Goal: Transaction & Acquisition: Purchase product/service

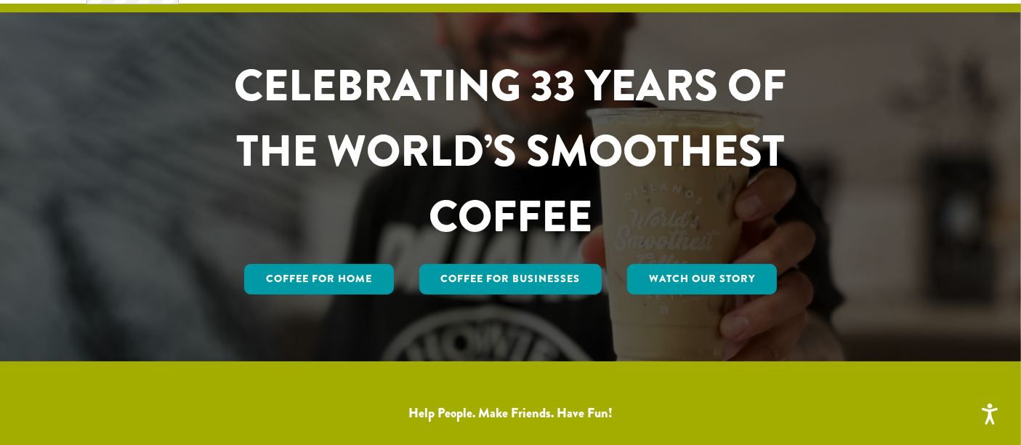
scroll to position [81, 0]
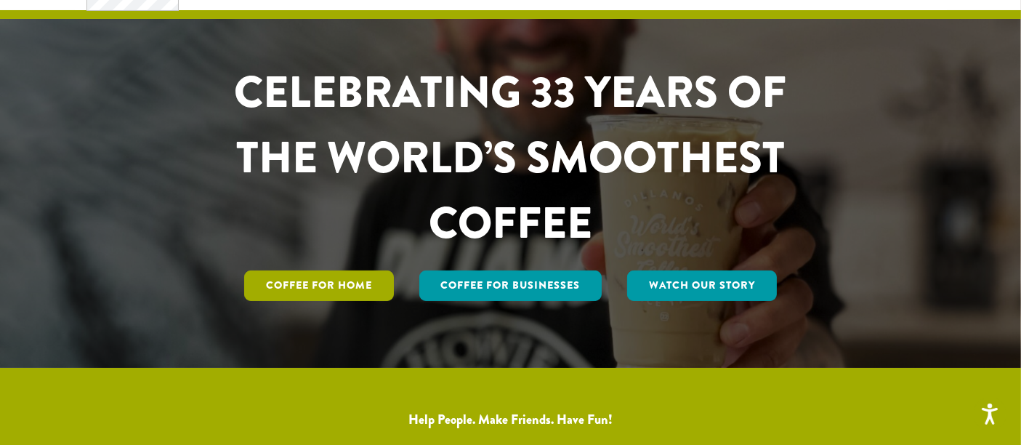
click at [315, 285] on link "Coffee for Home" at bounding box center [319, 285] width 150 height 31
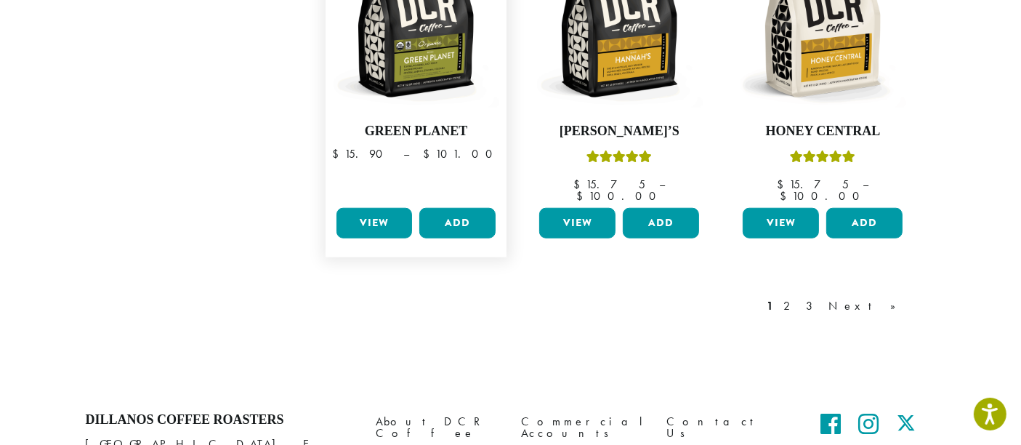
scroll to position [1251, 0]
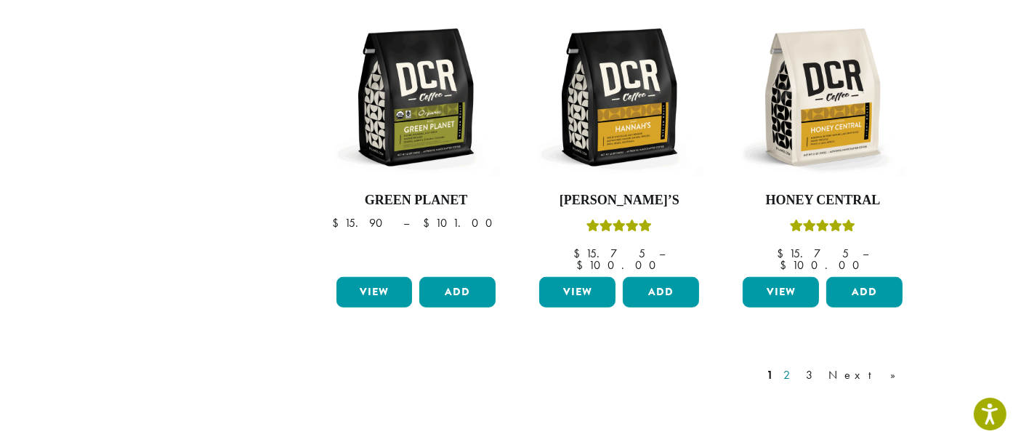
click at [799, 366] on link "2" at bounding box center [790, 374] width 18 height 17
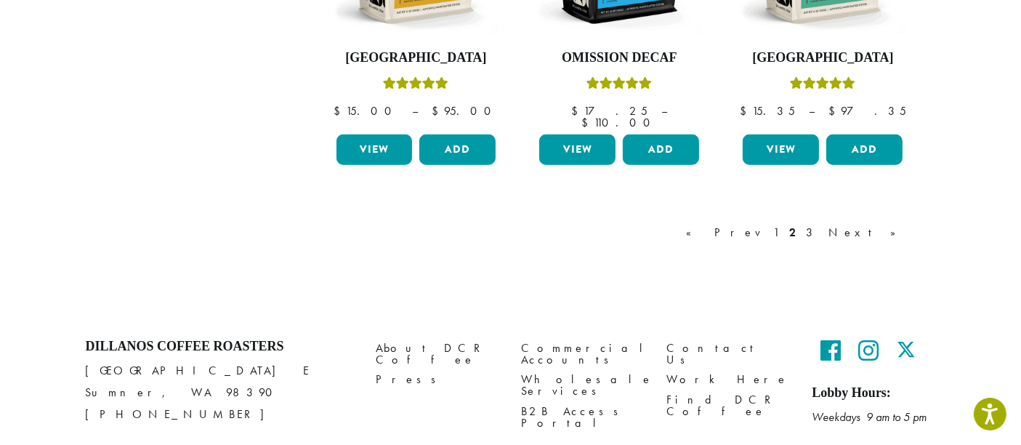
scroll to position [1413, 0]
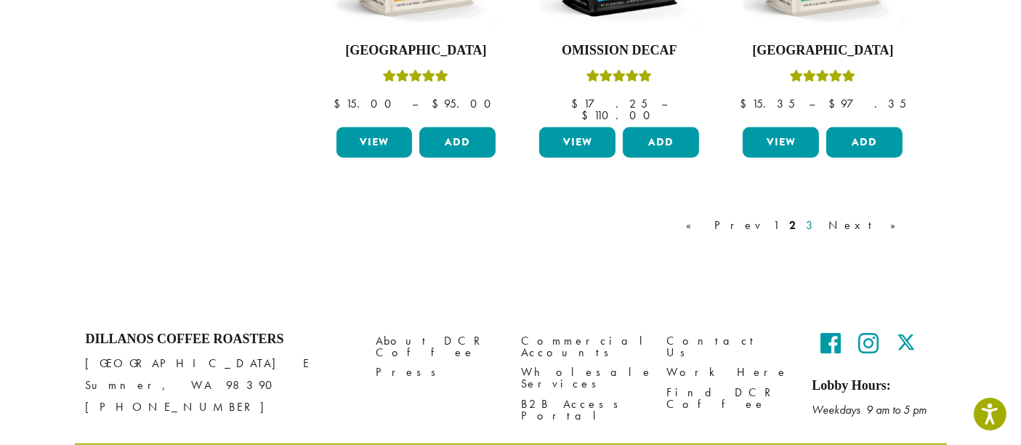
click at [822, 217] on link "3" at bounding box center [813, 225] width 18 height 17
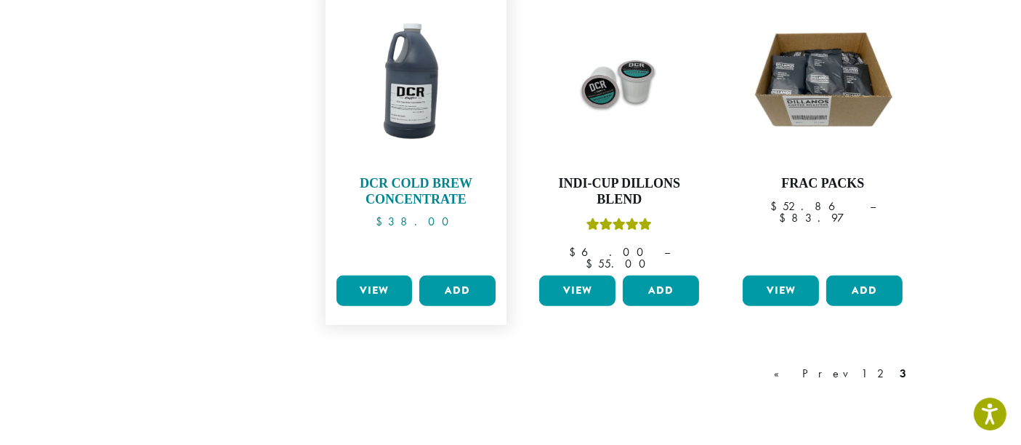
scroll to position [1266, 0]
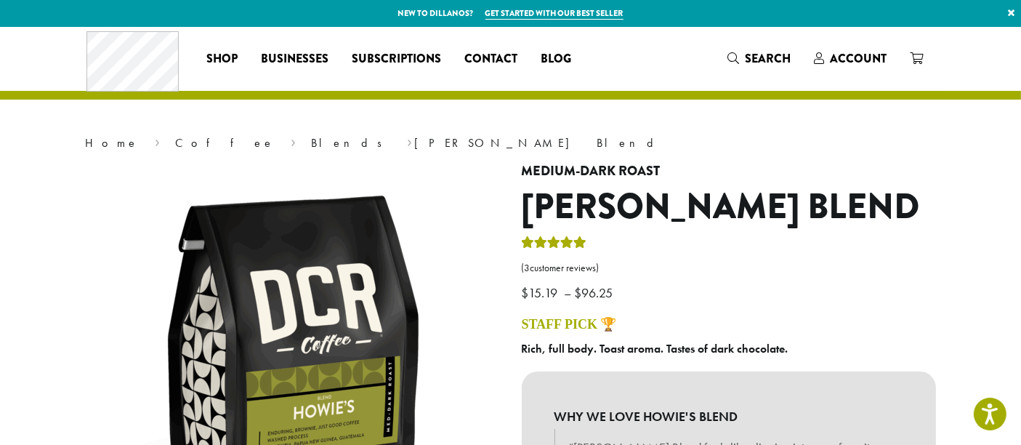
scroll to position [161, 0]
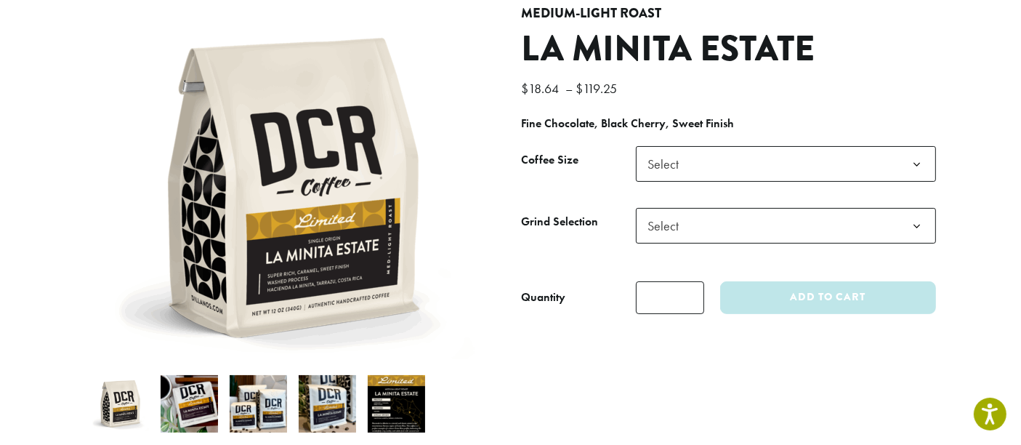
scroll to position [161, 0]
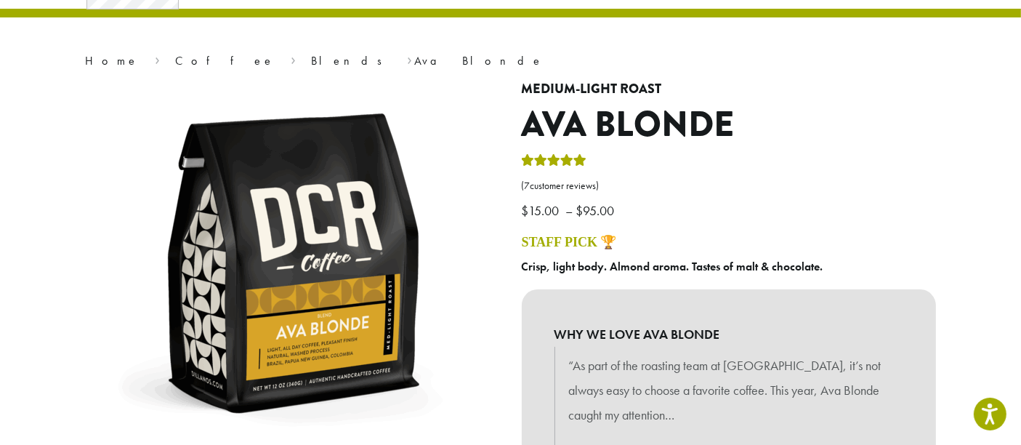
scroll to position [161, 0]
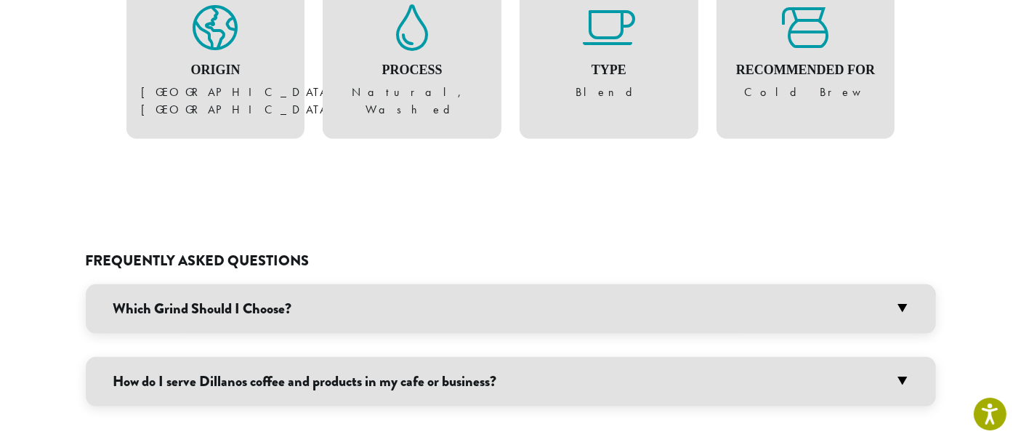
scroll to position [727, 0]
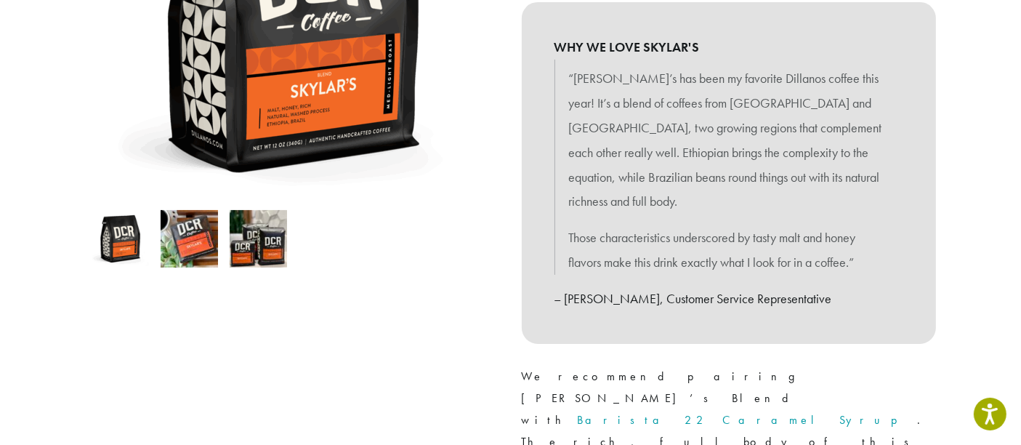
scroll to position [242, 0]
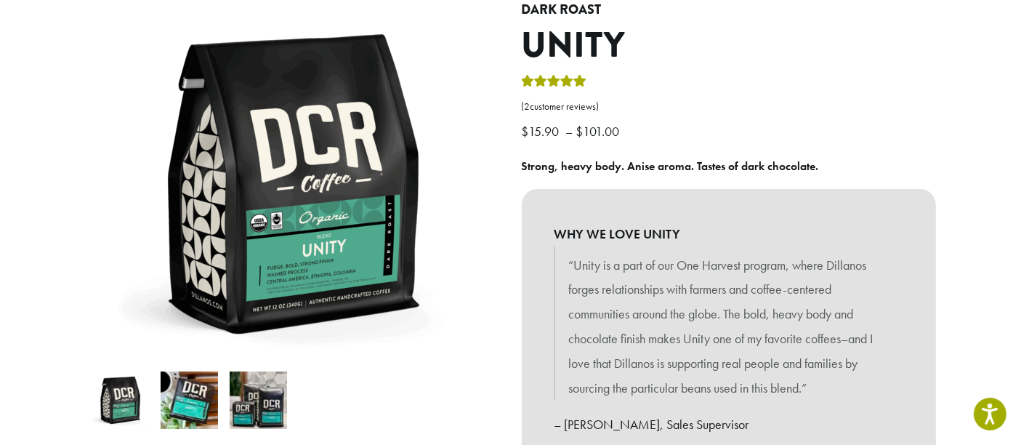
scroll to position [242, 0]
